Goal: Information Seeking & Learning: Learn about a topic

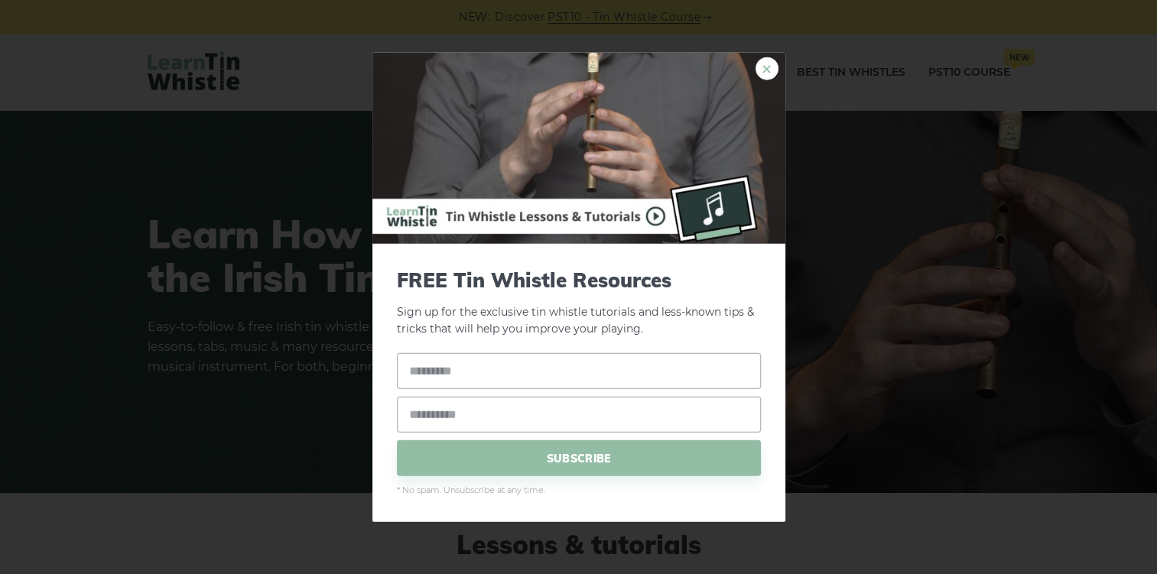
click at [771, 69] on link "×" at bounding box center [766, 68] width 23 height 23
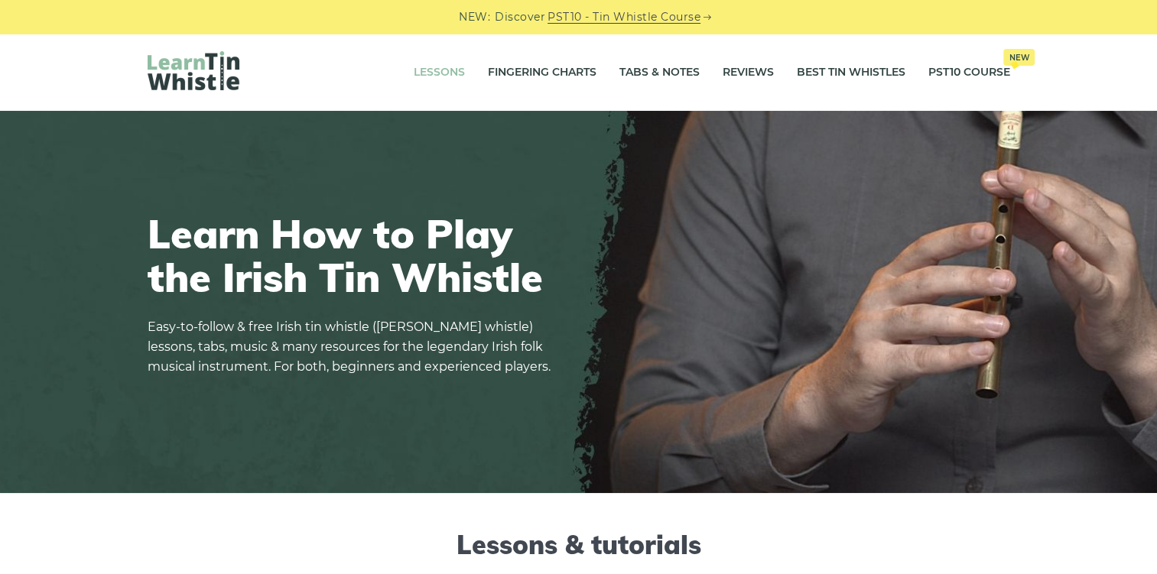
click at [439, 70] on link "Lessons" at bounding box center [439, 73] width 51 height 38
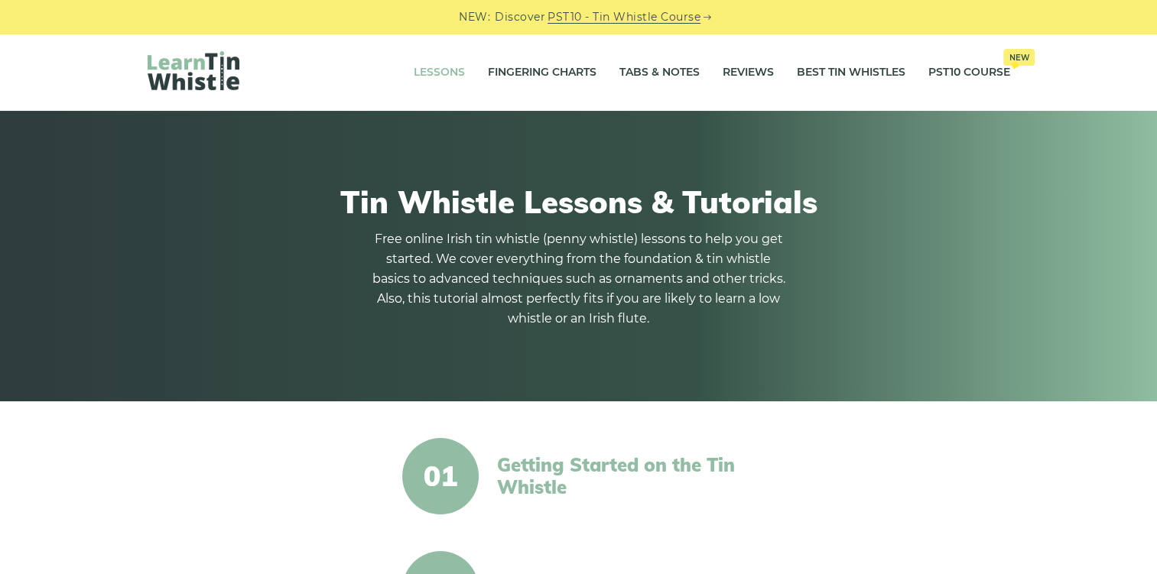
click at [566, 471] on link "Getting Started on the Tin Whistle" at bounding box center [628, 476] width 263 height 44
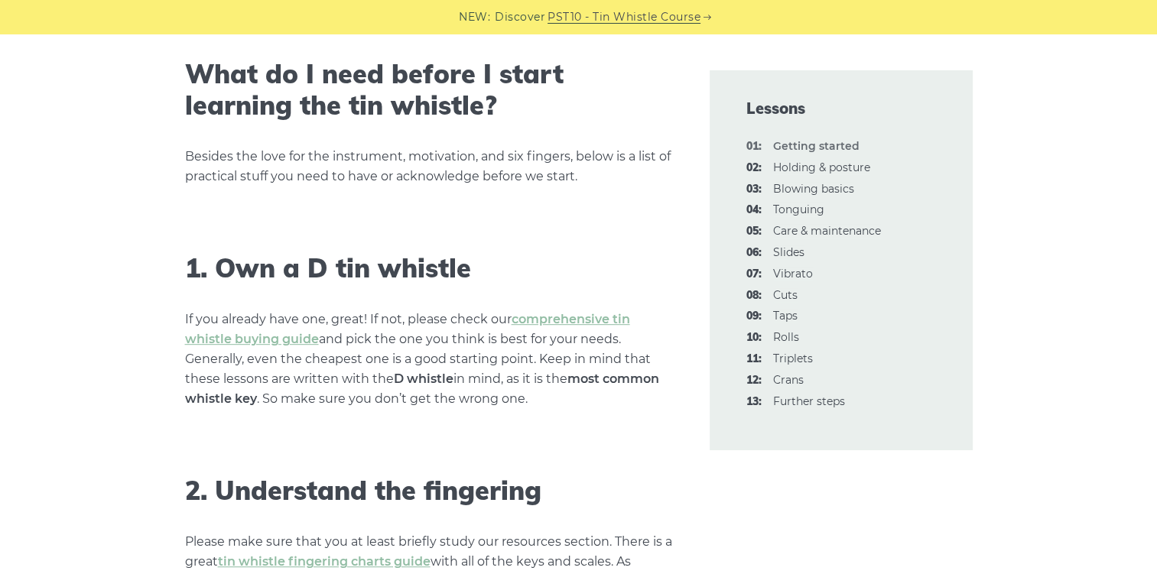
scroll to position [771, 0]
